Goal: Check status: Check status

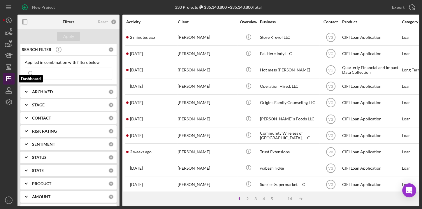
click at [10, 79] on line "button" at bounding box center [8, 79] width 5 height 0
click at [64, 74] on input at bounding box center [68, 74] width 87 height 12
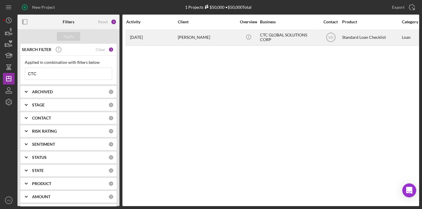
type input "CTC"
click at [202, 39] on div "[PERSON_NAME]" at bounding box center [207, 37] width 58 height 15
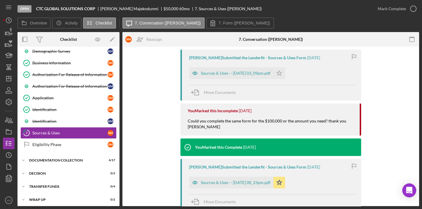
scroll to position [202, 0]
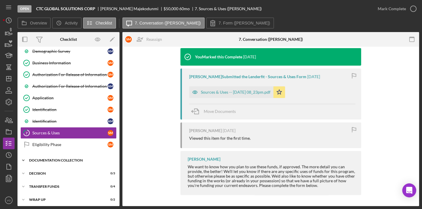
click at [49, 159] on div "Documentation Collection" at bounding box center [70, 161] width 83 height 4
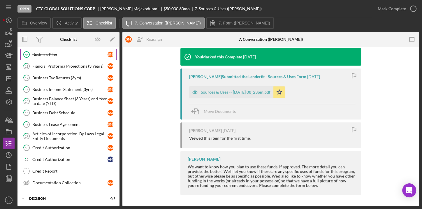
scroll to position [250, 0]
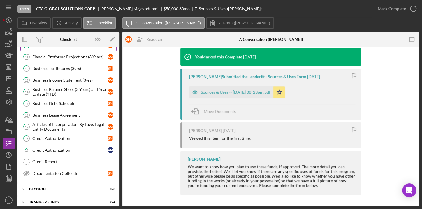
click at [49, 160] on div "Credit Report" at bounding box center [74, 162] width 84 height 5
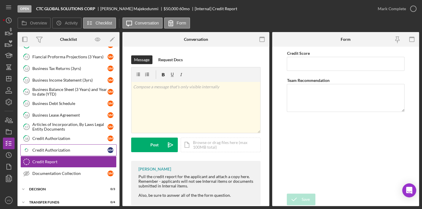
click at [49, 149] on link "Icon/Checklist Item Sub Partial Credit Authorization A M" at bounding box center [68, 150] width 96 height 12
